Goal: Task Accomplishment & Management: Use online tool/utility

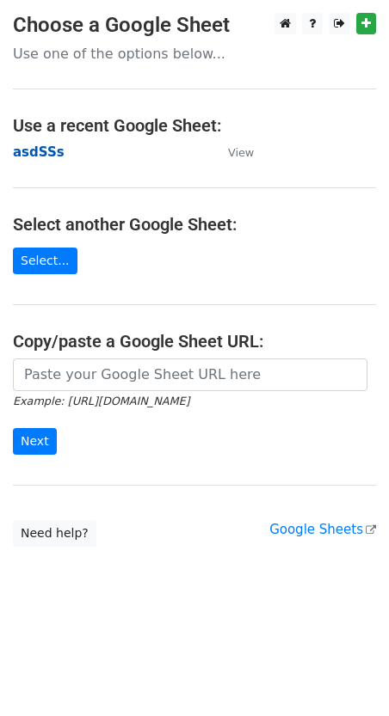
click at [36, 156] on strong "asdSSs" at bounding box center [39, 151] width 52 height 15
click at [36, 152] on strong "asdSSs" at bounding box center [39, 151] width 52 height 15
click at [50, 264] on link "Select..." at bounding box center [45, 261] width 64 height 27
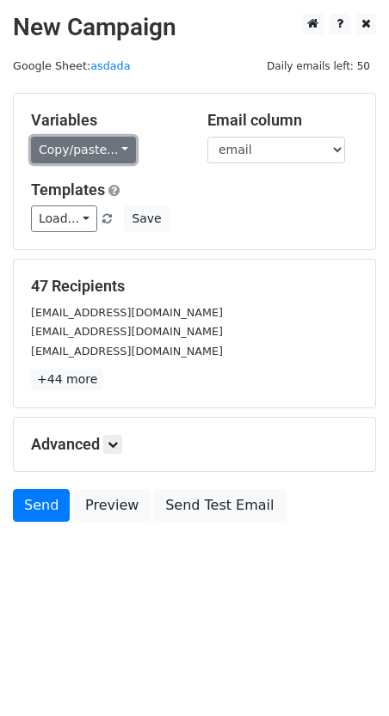
click at [113, 150] on link "Copy/paste..." at bounding box center [83, 150] width 105 height 27
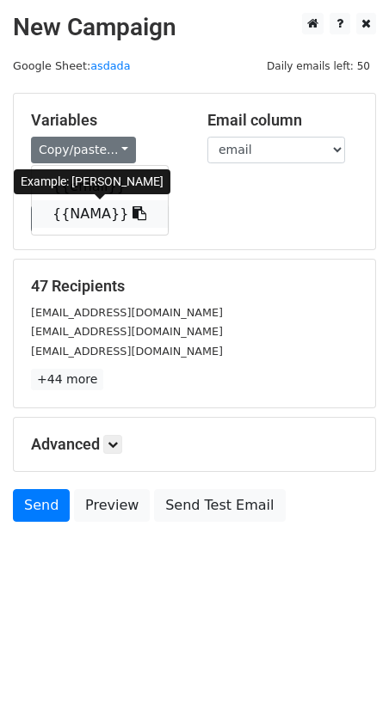
click at [132, 215] on icon at bounding box center [139, 213] width 14 height 14
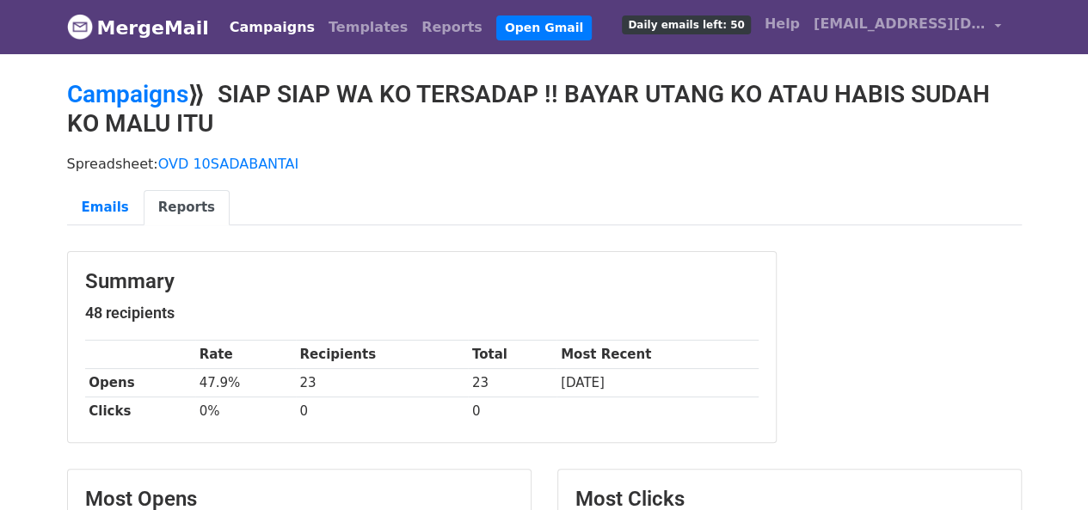
scroll to position [86, 0]
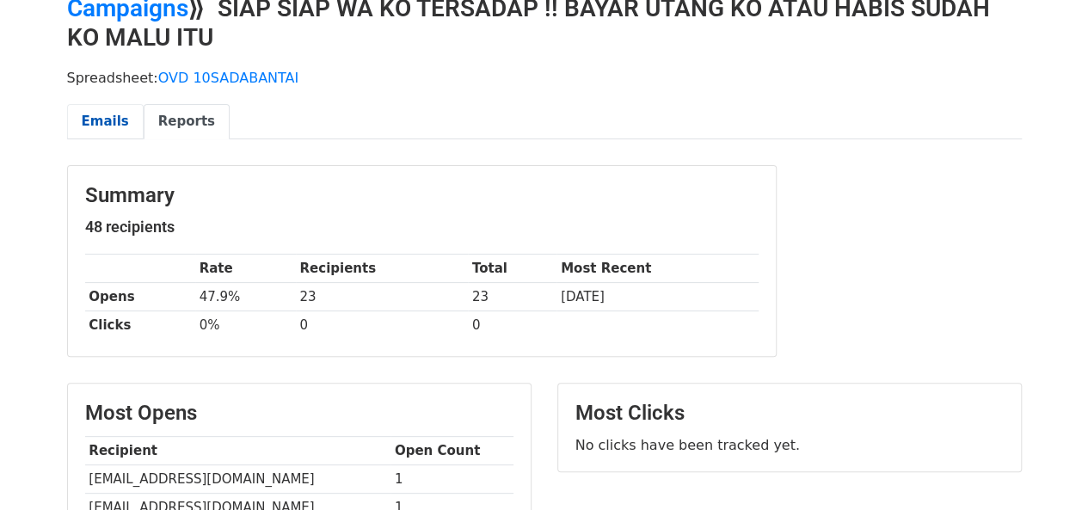
click at [93, 111] on link "Emails" at bounding box center [105, 121] width 77 height 35
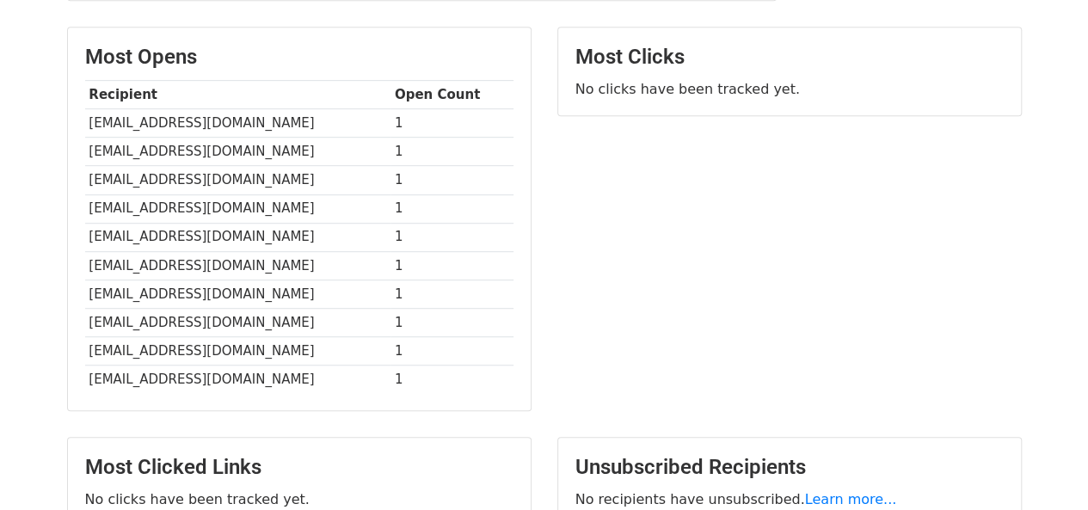
scroll to position [512, 0]
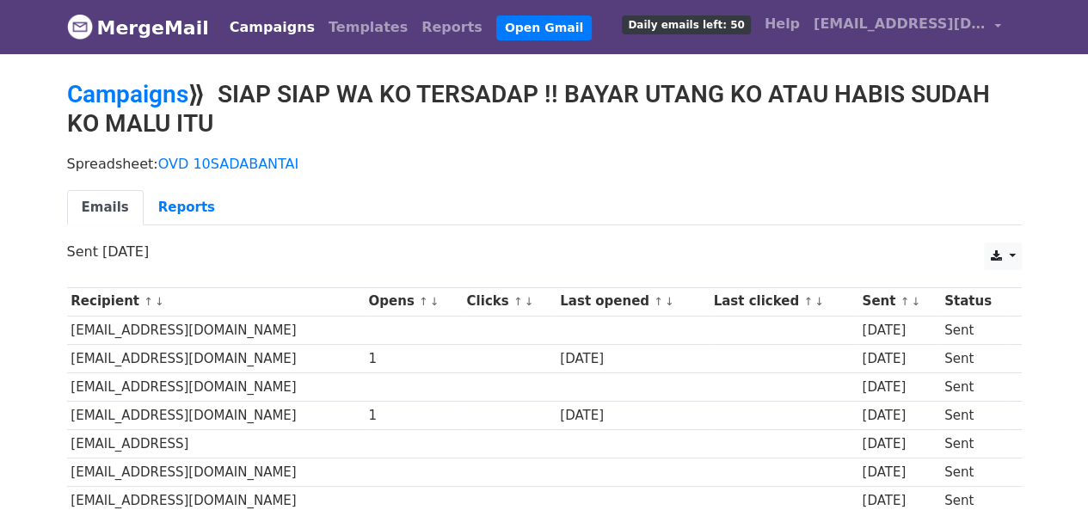
click at [291, 97] on h2 "Campaigns ⟫ SIAP SIAP WA KO TERSADAP !! BAYAR UTANG KO ATAU HABIS SUDAH KO MALU…" at bounding box center [544, 109] width 954 height 58
click at [222, 156] on link "OVD 10SADABANTAI" at bounding box center [228, 164] width 141 height 16
